Goal: Transaction & Acquisition: Purchase product/service

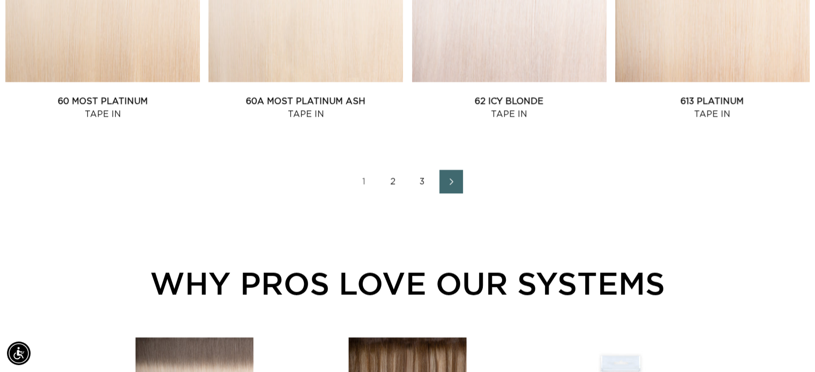
scroll to position [1578, 0]
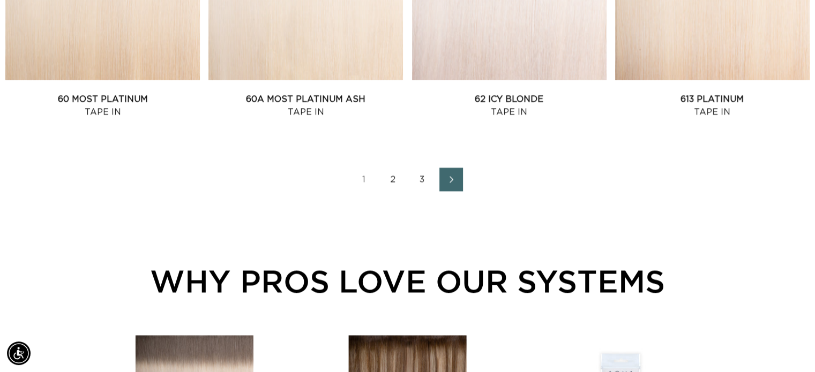
click at [392, 178] on link "2" at bounding box center [394, 180] width 24 height 24
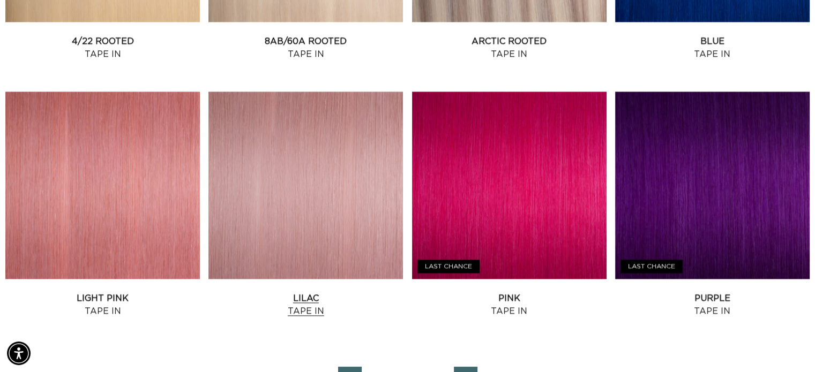
scroll to position [0, 1478]
click at [340, 292] on link "Lilac Tape In" at bounding box center [305, 305] width 195 height 26
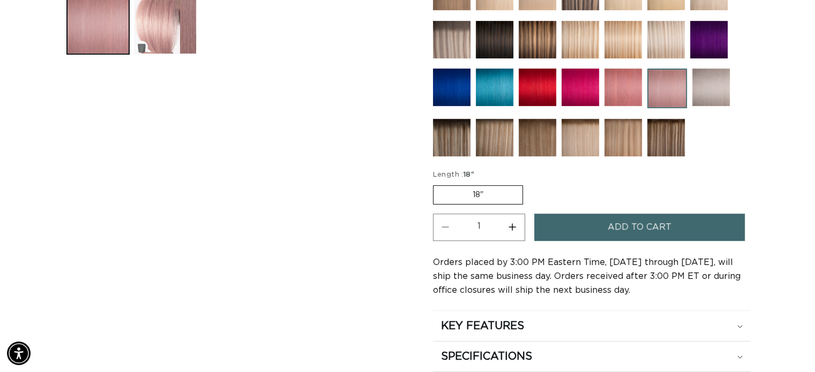
scroll to position [480, 0]
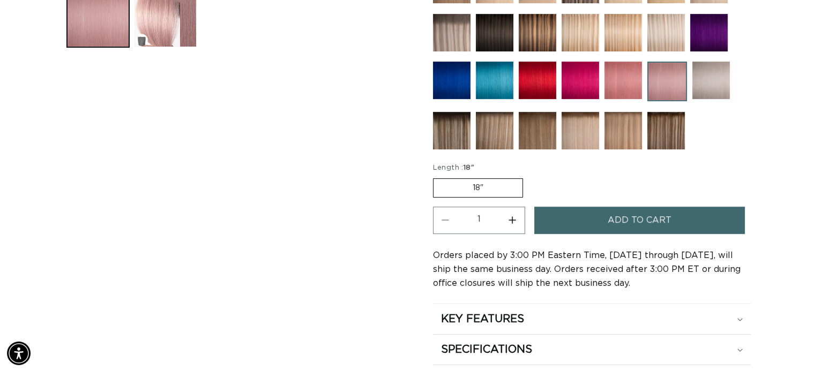
click at [510, 215] on button "Increase quantity for Lilac - Tape In" at bounding box center [513, 220] width 24 height 27
type input "2"
click at [607, 216] on button "Add to cart" at bounding box center [639, 220] width 211 height 27
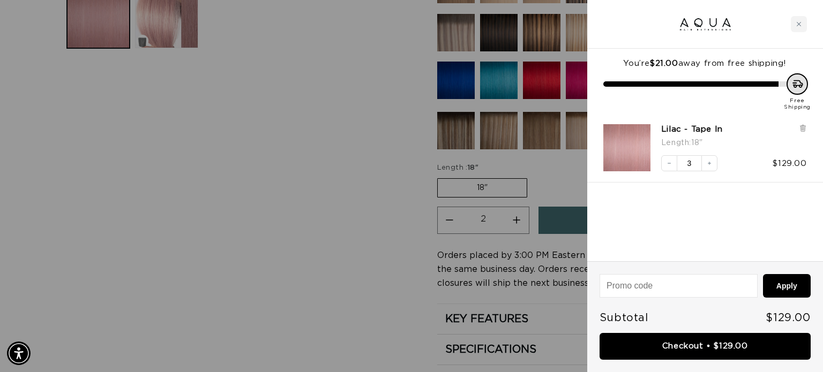
scroll to position [0, 747]
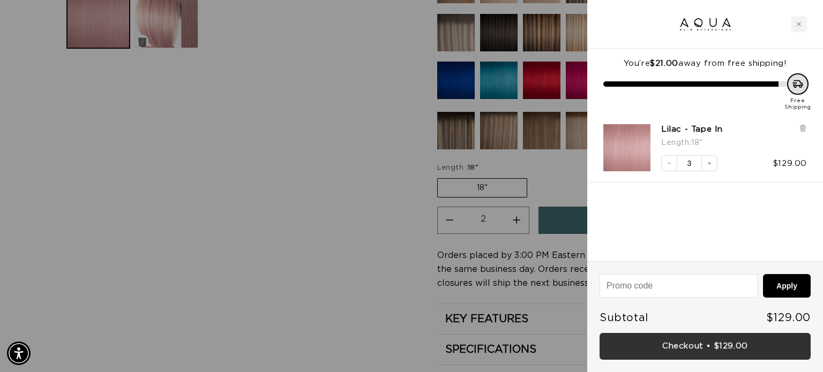
click at [688, 340] on link "Checkout • $129.00" at bounding box center [705, 346] width 211 height 27
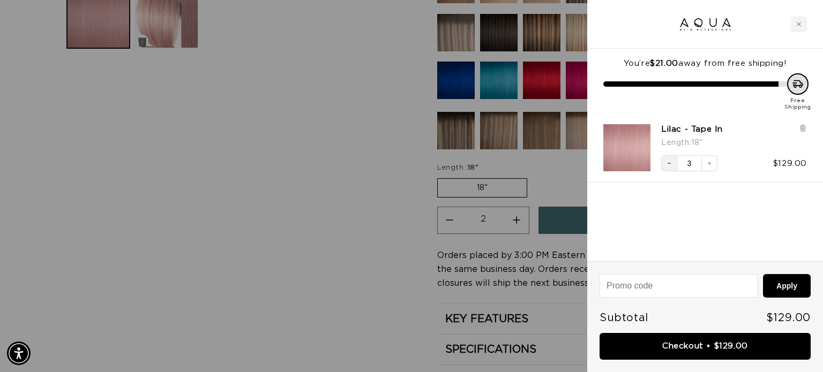
click at [669, 163] on icon "Decrease quantity" at bounding box center [669, 163] width 6 height 6
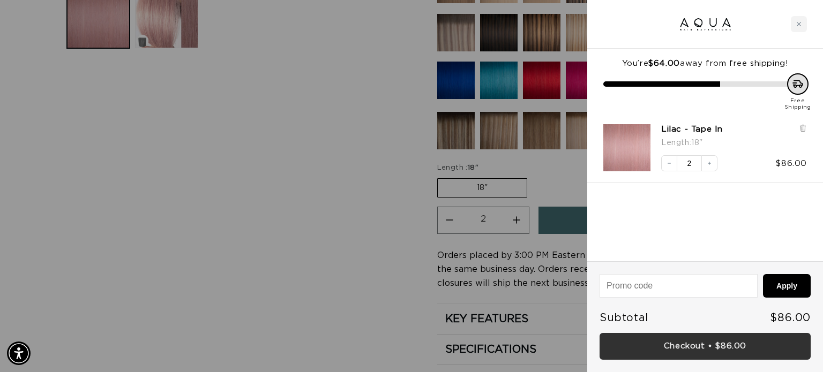
click at [739, 349] on link "Checkout • $86.00" at bounding box center [705, 346] width 211 height 27
